Goal: Transaction & Acquisition: Purchase product/service

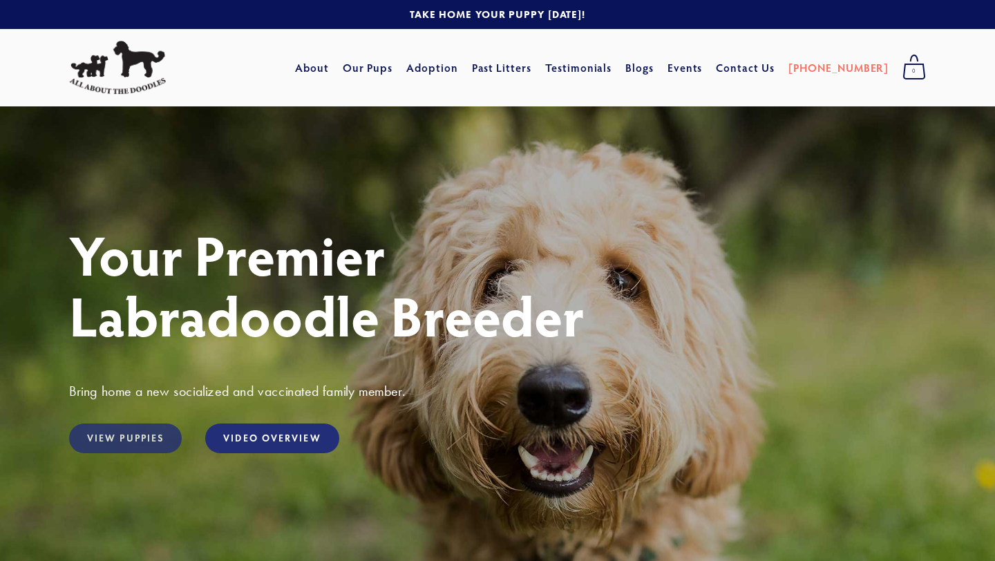
click at [136, 446] on link "View Puppies" at bounding box center [125, 438] width 113 height 30
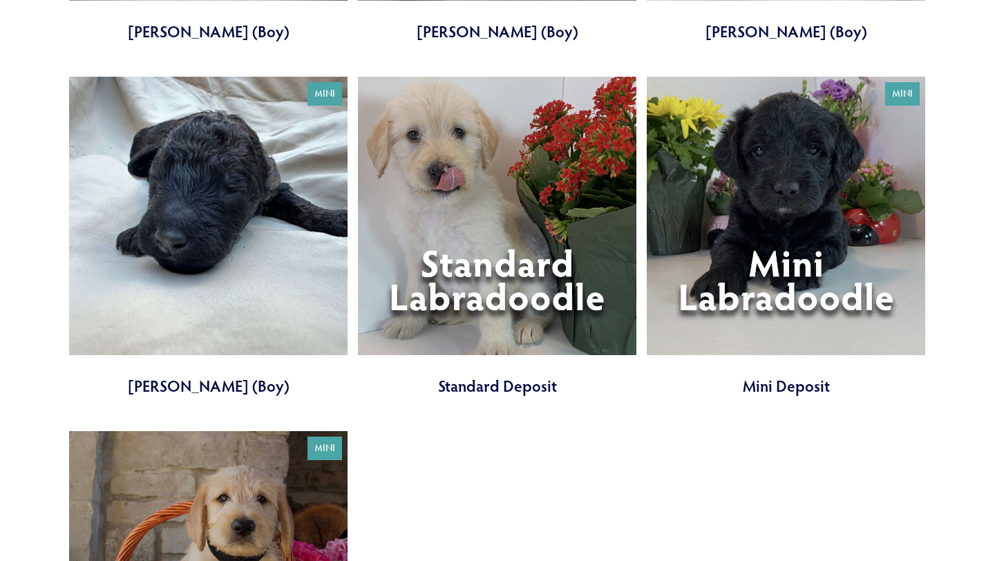
scroll to position [3598, 0]
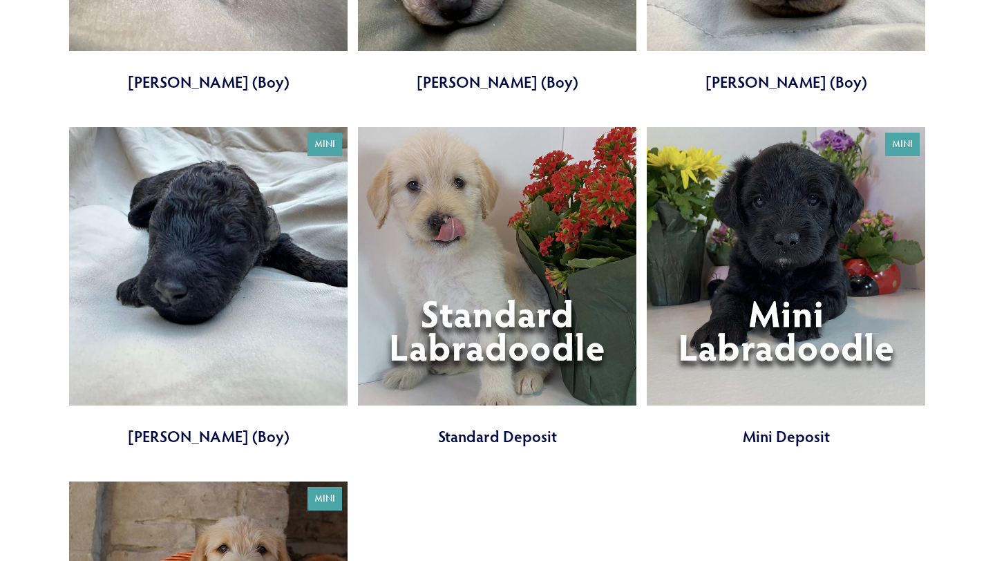
click at [500, 313] on link at bounding box center [497, 287] width 278 height 320
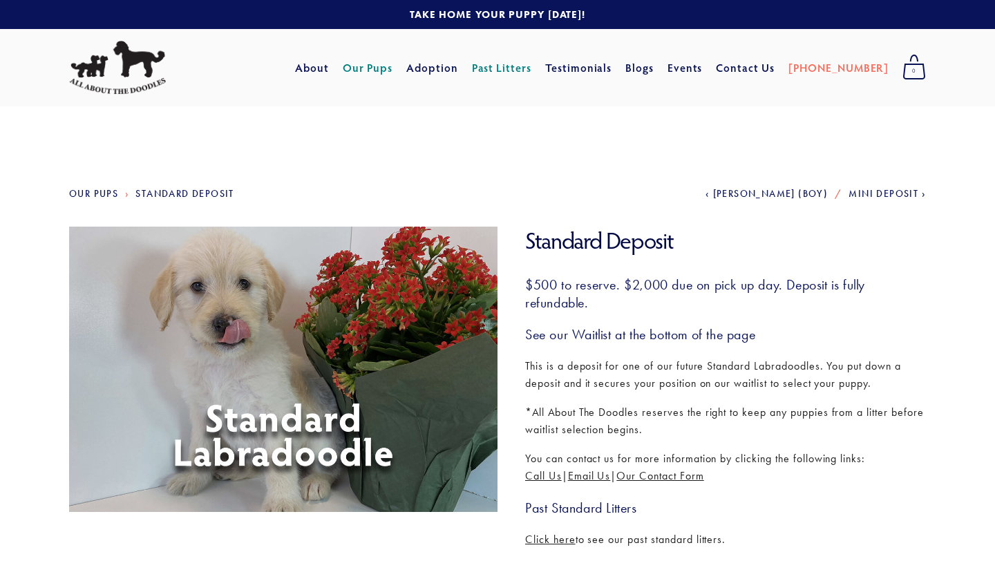
click at [393, 66] on link "Our Pups" at bounding box center [368, 67] width 50 height 25
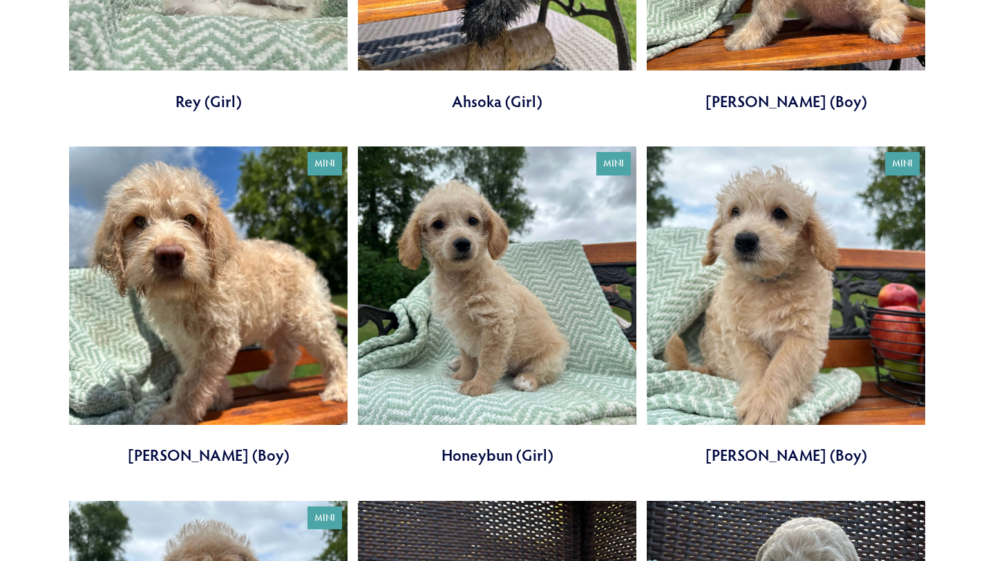
scroll to position [492, 0]
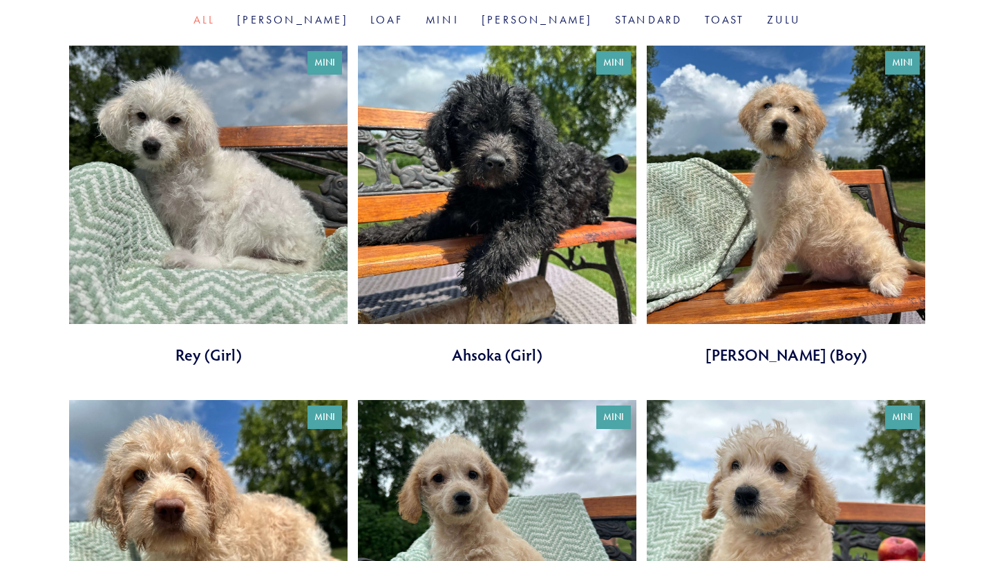
click at [843, 175] on link at bounding box center [785, 206] width 278 height 320
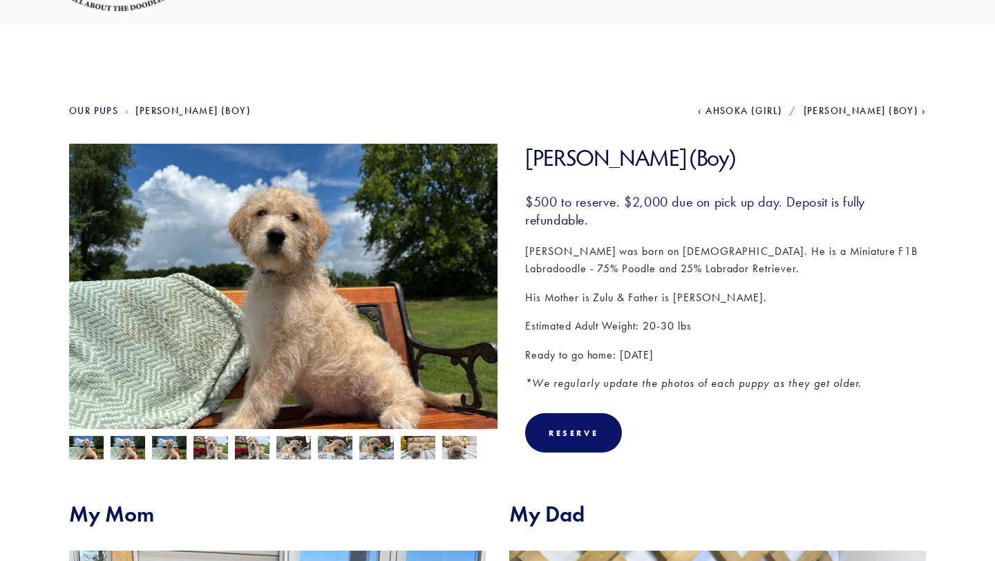
scroll to position [110, 0]
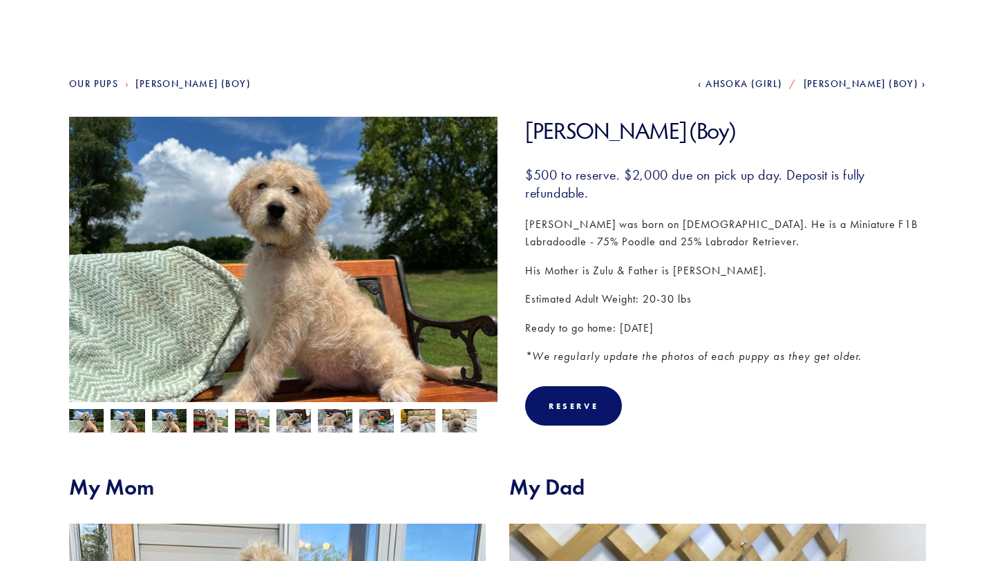
click at [273, 314] on img at bounding box center [283, 277] width 428 height 321
